Goal: Task Accomplishment & Management: Manage account settings

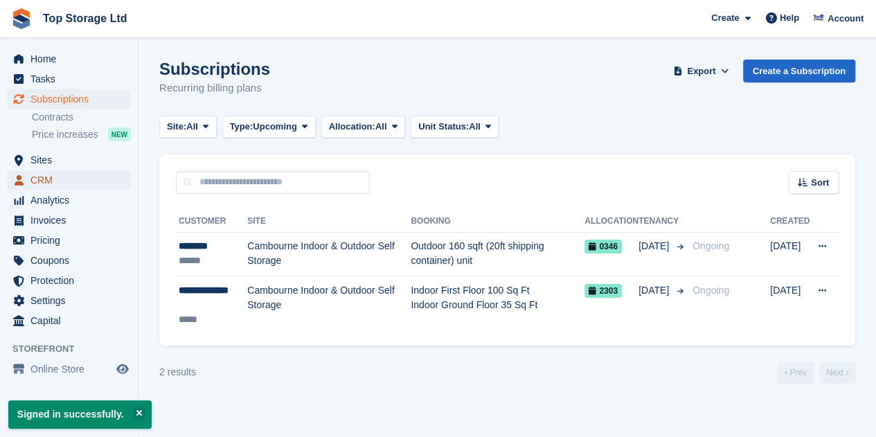
click at [44, 184] on span "CRM" at bounding box center [71, 179] width 83 height 19
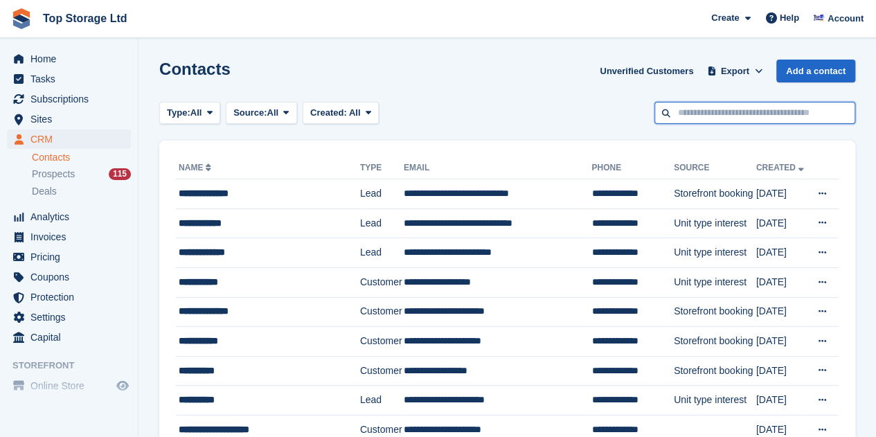
click at [752, 116] on input "text" at bounding box center [754, 113] width 201 height 23
type input "******"
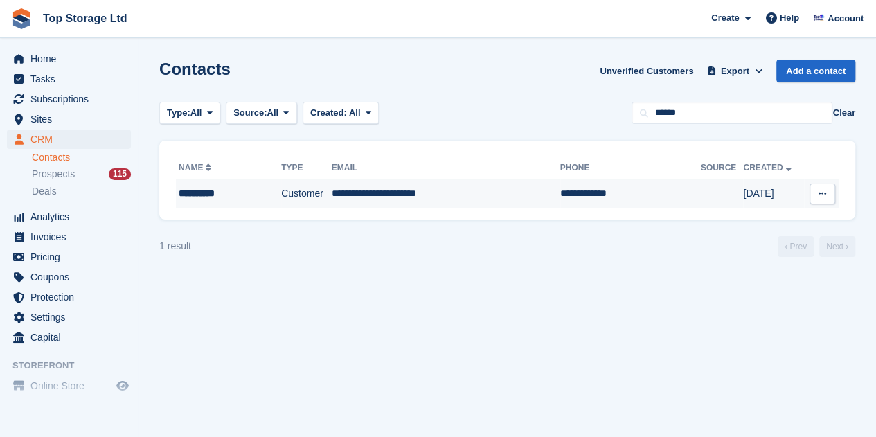
click at [326, 199] on td "Customer" at bounding box center [306, 193] width 51 height 29
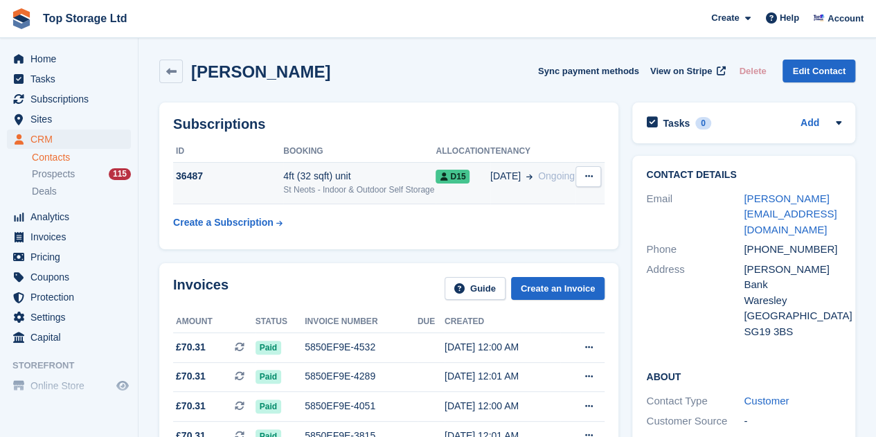
click at [345, 181] on div "4ft (32 sqft) unit" at bounding box center [359, 176] width 152 height 15
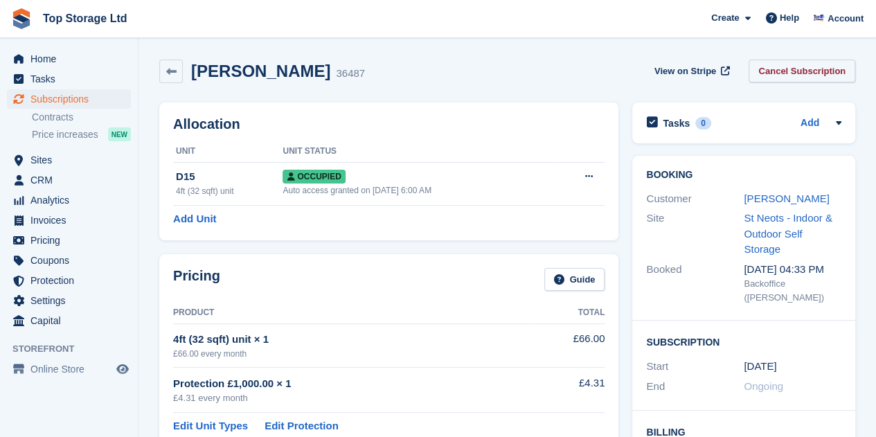
click at [811, 69] on link "Cancel Subscription" at bounding box center [801, 71] width 107 height 23
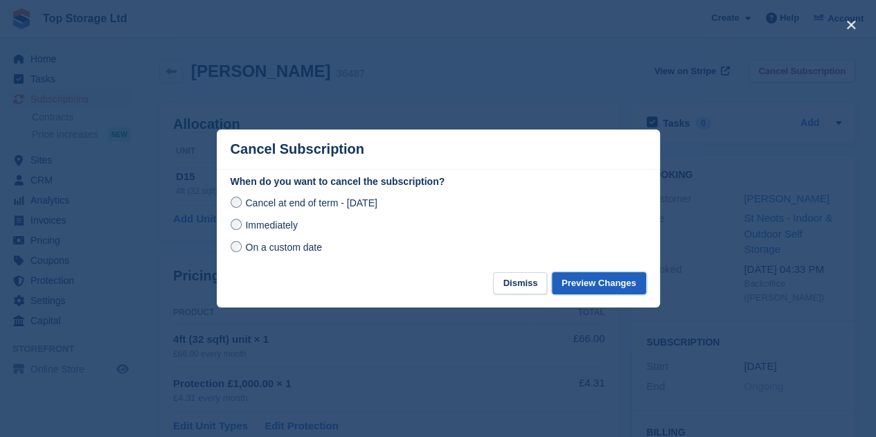
click at [599, 284] on button "Preview Changes" at bounding box center [599, 283] width 94 height 23
